Goal: Information Seeking & Learning: Learn about a topic

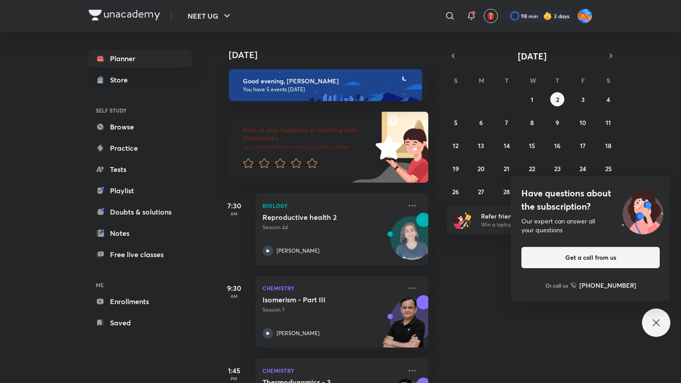
scroll to position [226, 0]
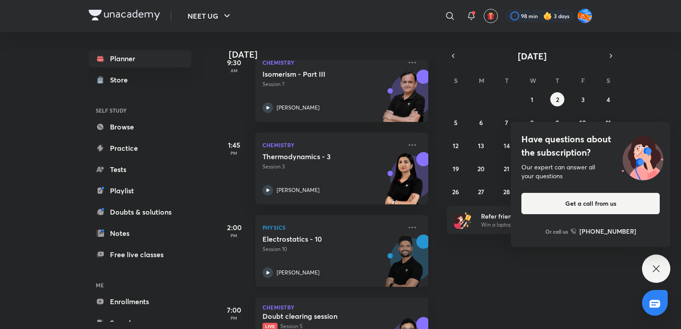
click at [281, 264] on div "Electrostatics - 10 Session 10 [PERSON_NAME]" at bounding box center [332, 256] width 139 height 43
